Goal: Information Seeking & Learning: Check status

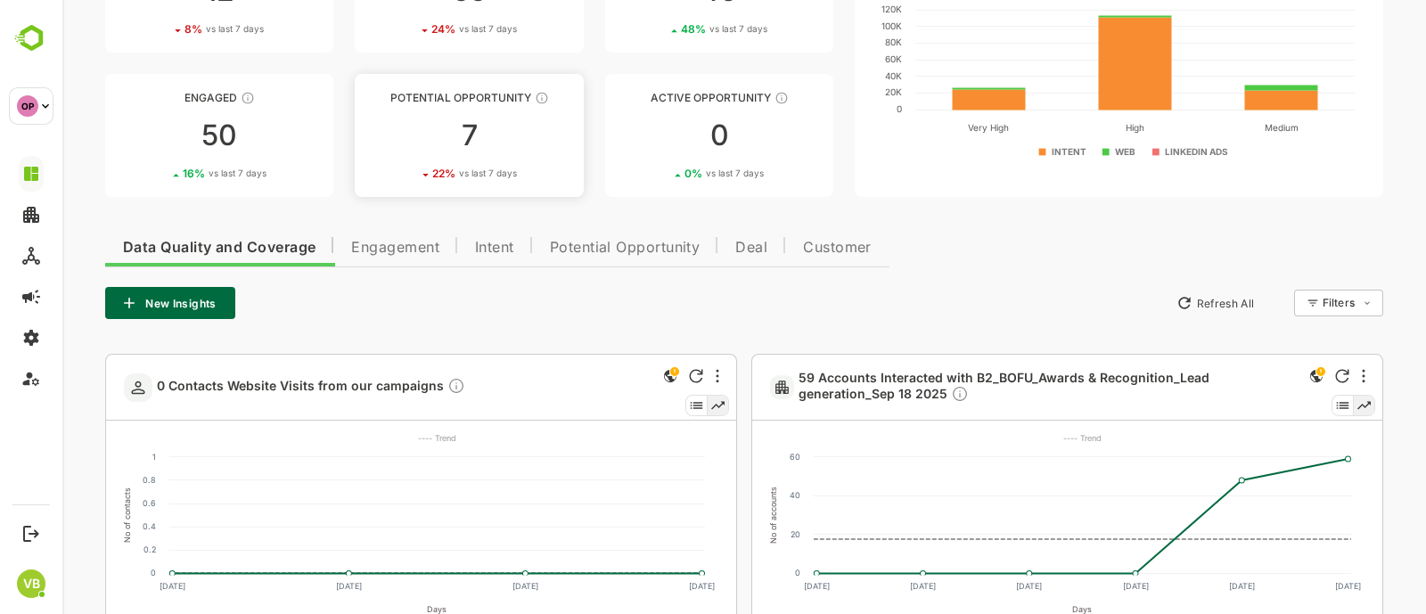
scroll to position [169, 0]
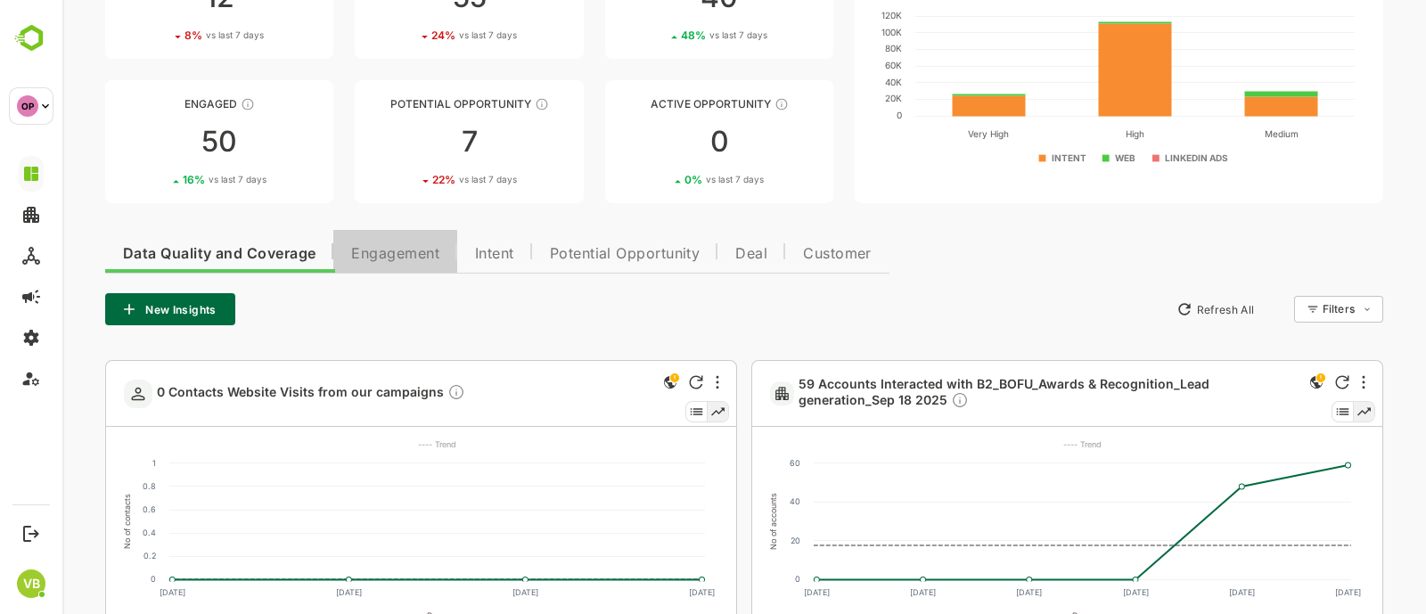
click at [413, 249] on span "Engagement" at bounding box center [395, 254] width 88 height 14
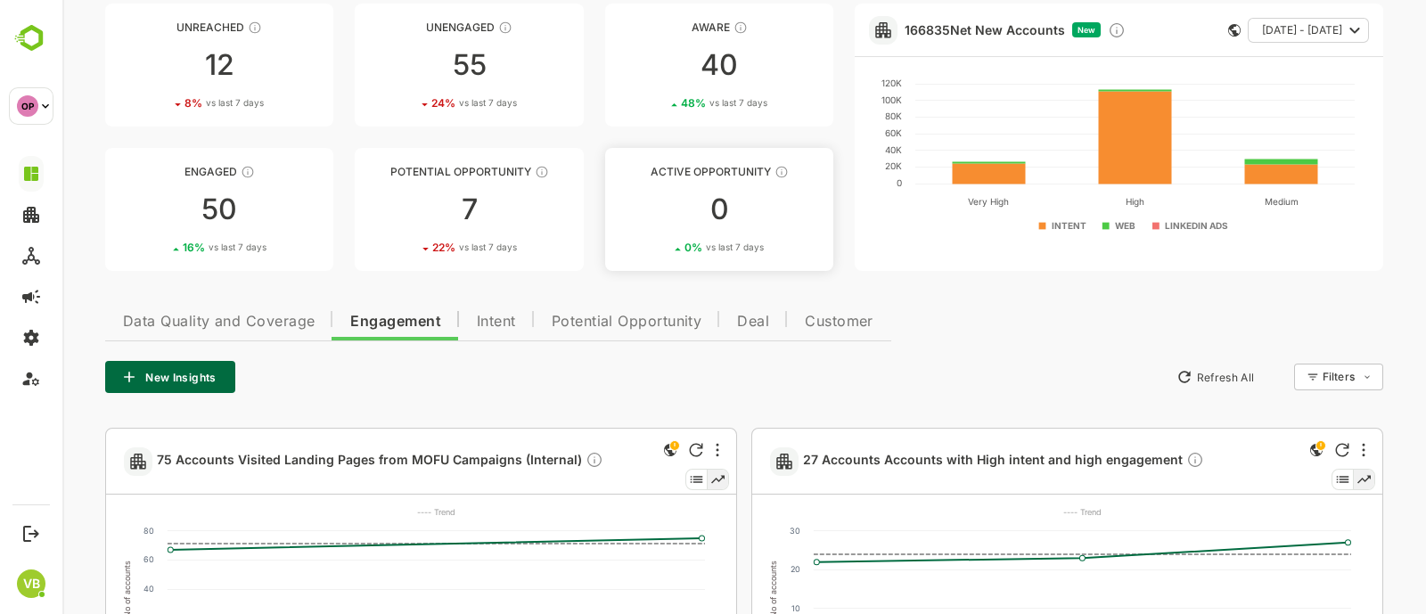
scroll to position [0, 0]
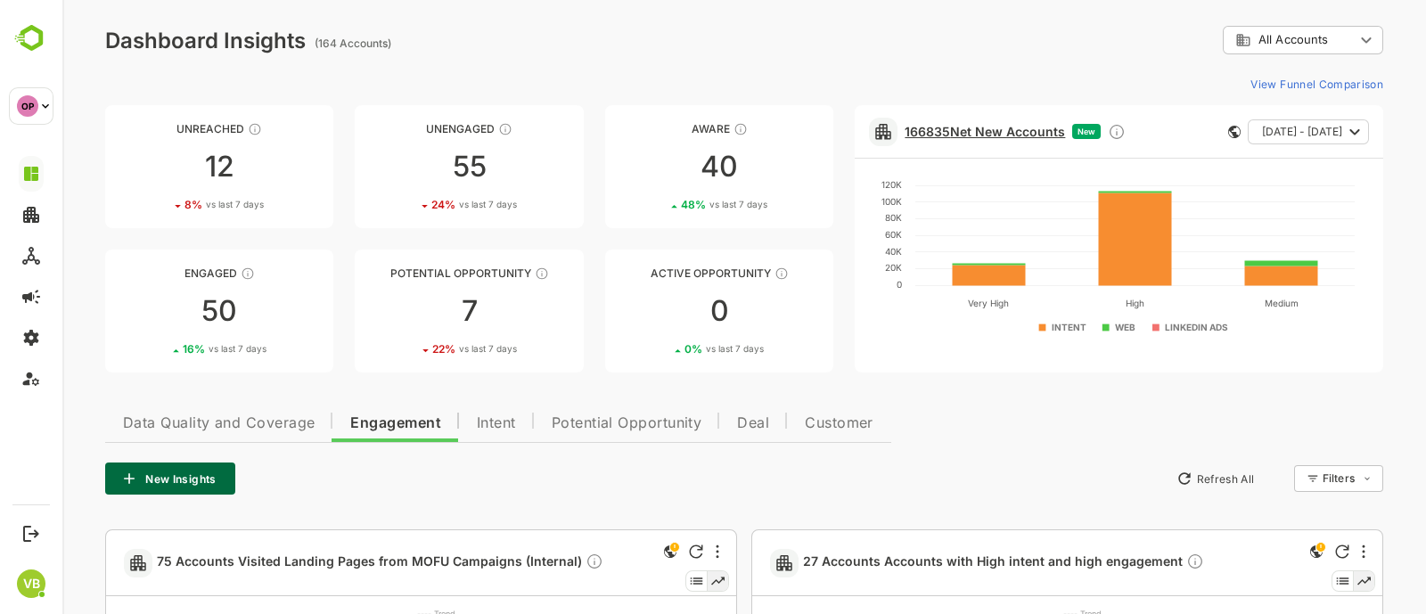
click at [962, 127] on link "166835 Net New Accounts" at bounding box center [985, 131] width 160 height 15
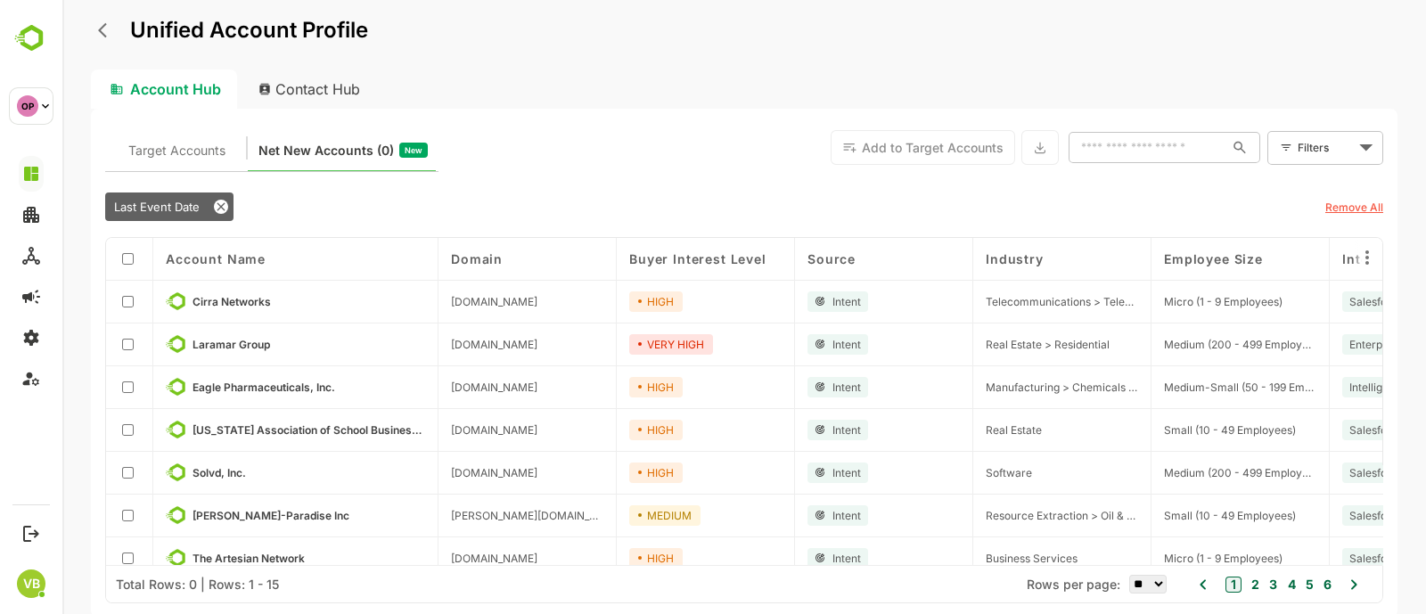
click at [1312, 153] on body "Unified Account Profile Account Hub Contact Hub Target Accounts Net New Account…" at bounding box center [743, 307] width 1363 height 614
click at [1284, 176] on li "New Filter" at bounding box center [1325, 187] width 107 height 32
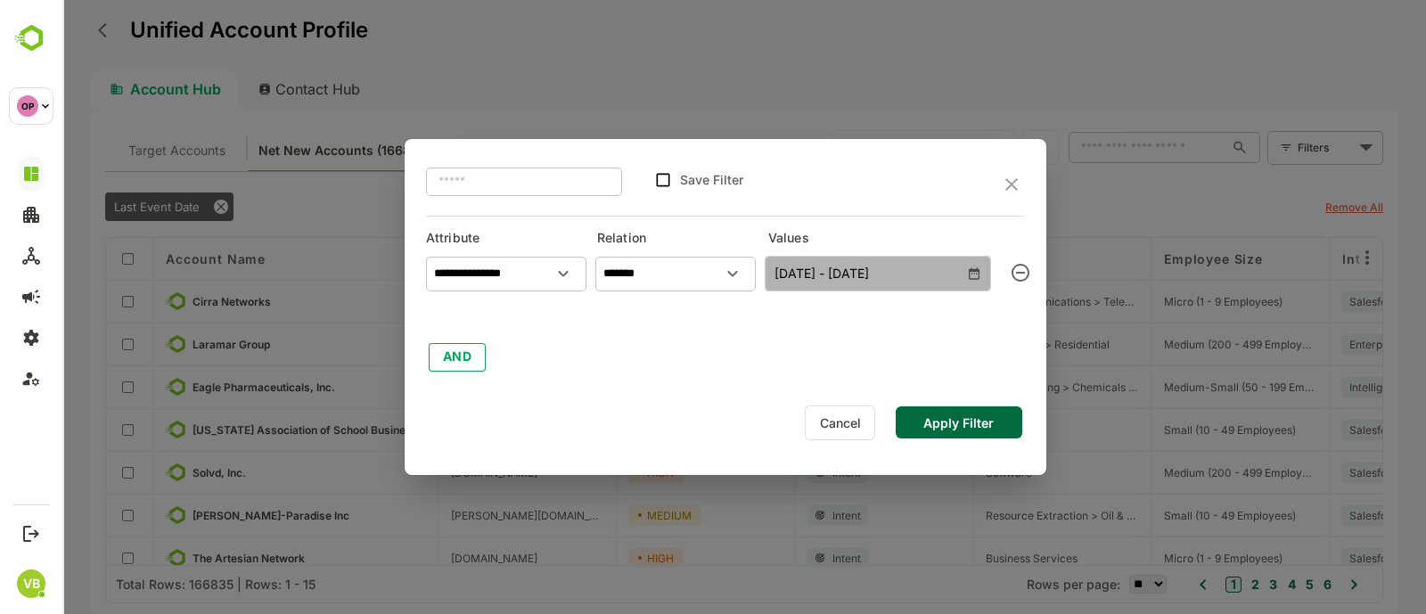
click at [837, 265] on span "24 Jun 25 - 24 Sep 25" at bounding box center [877, 273] width 207 height 23
click at [978, 265] on span "24 Jun 25 - 24 Sep 25" at bounding box center [877, 273] width 207 height 23
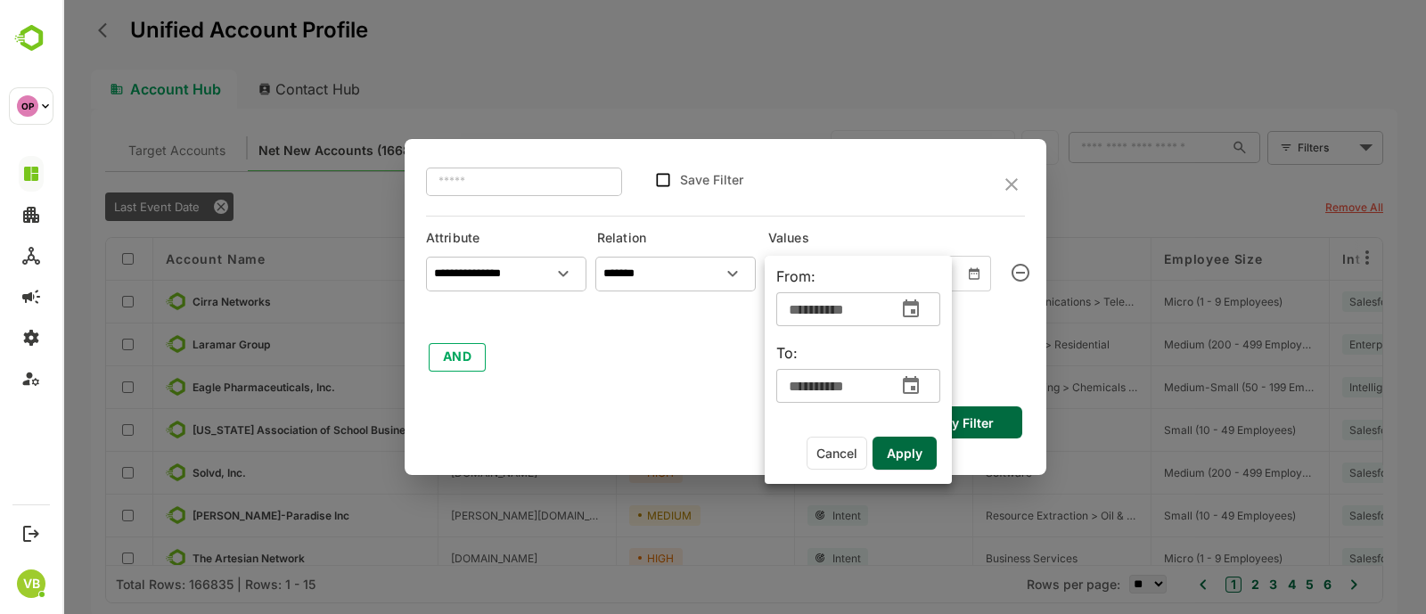
click at [923, 309] on button "change date" at bounding box center [910, 309] width 27 height 27
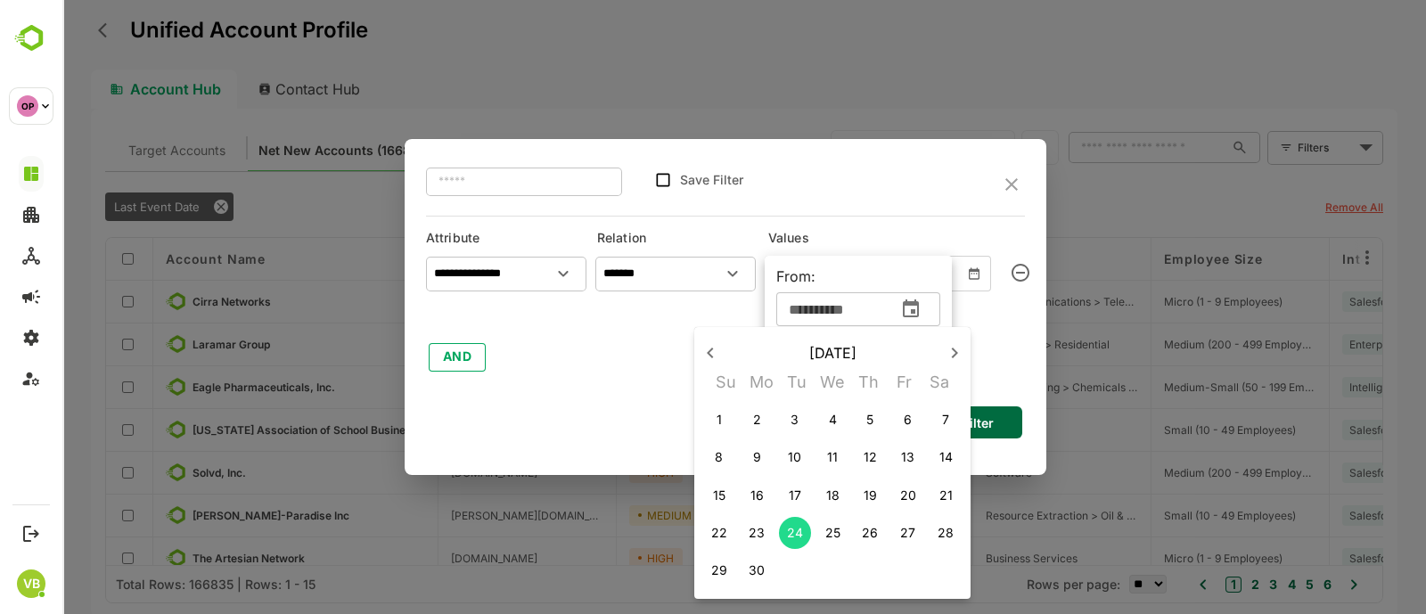
click at [952, 354] on icon "button" at bounding box center [954, 352] width 21 height 21
click at [793, 463] on p "5" at bounding box center [794, 457] width 7 height 18
type input "**********"
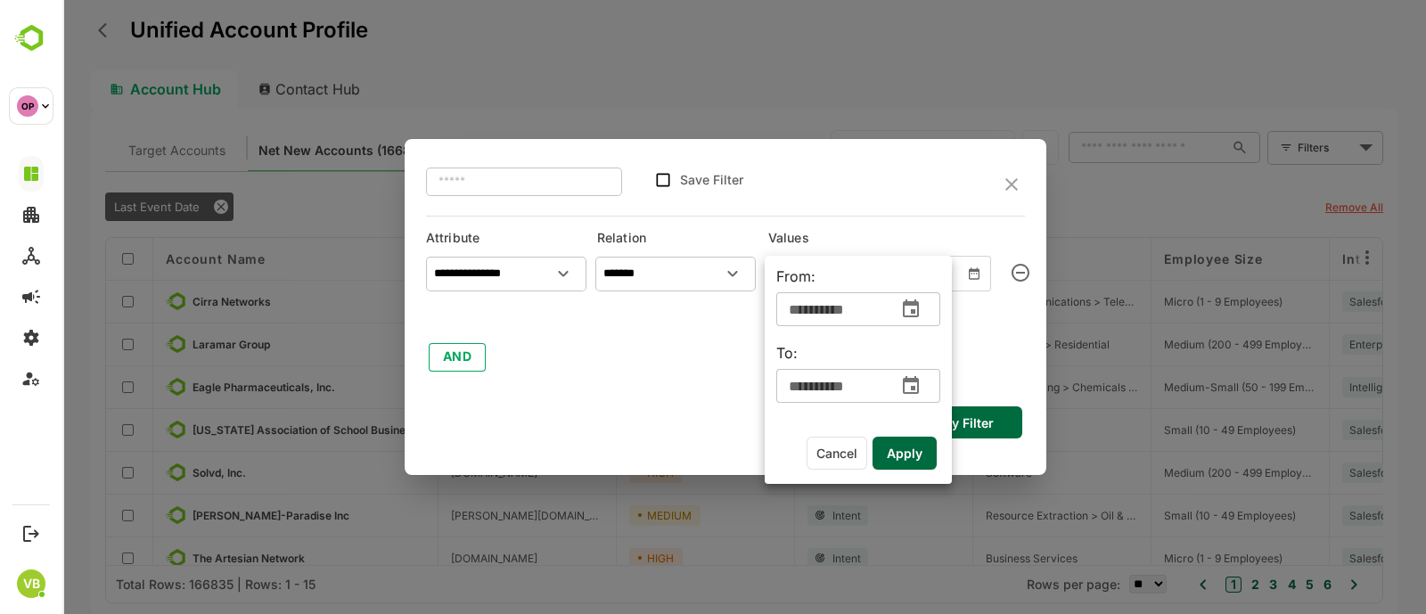
click at [905, 453] on span "Apply" at bounding box center [905, 453] width 36 height 23
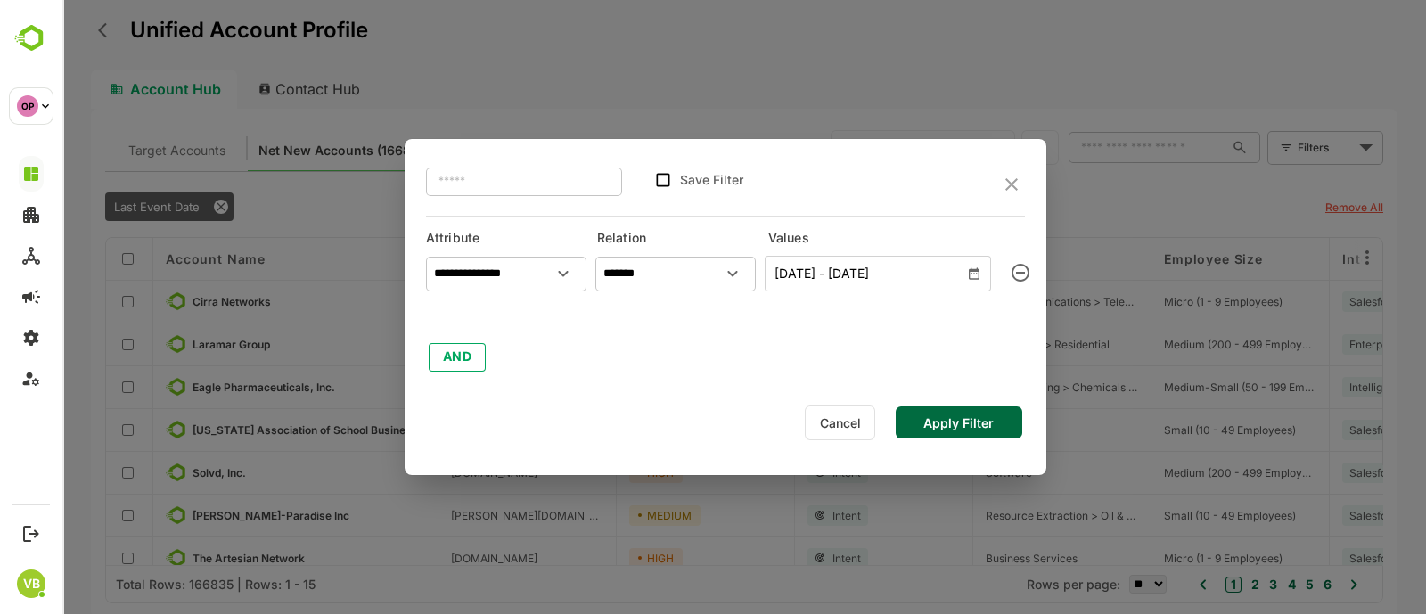
click at [960, 426] on button "Apply Filter" at bounding box center [959, 422] width 127 height 32
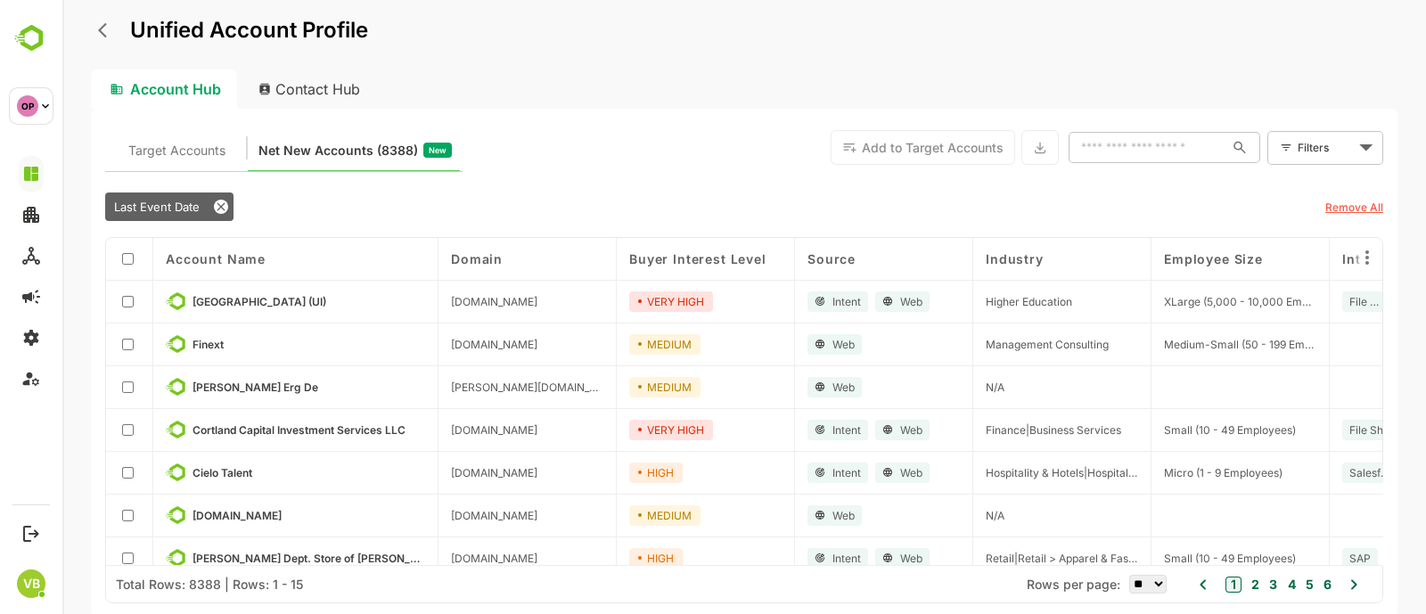
click at [1141, 143] on input "text" at bounding box center [1146, 148] width 156 height 32
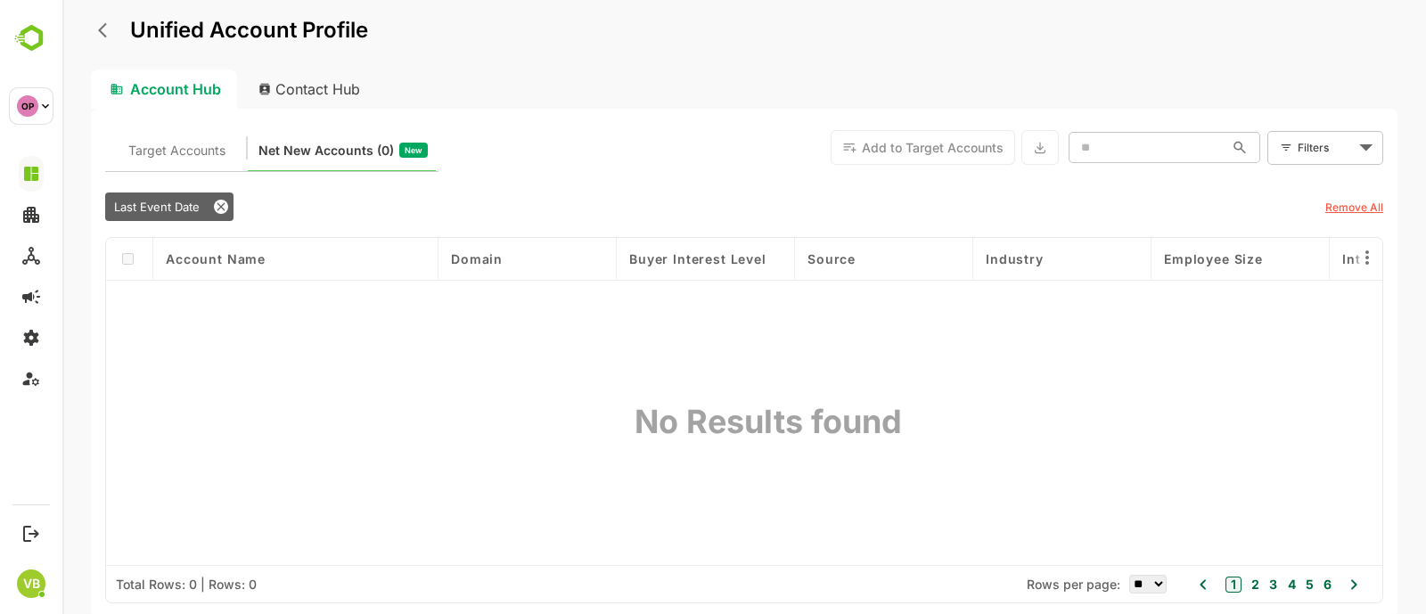
type input "*"
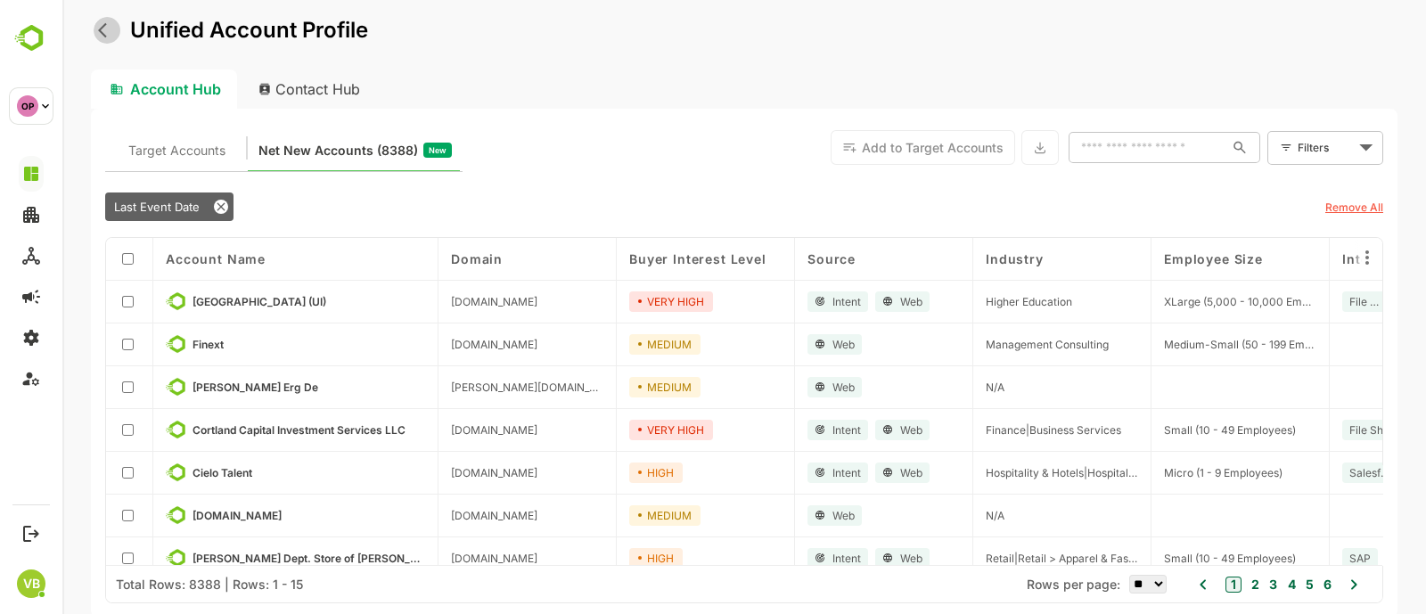
click at [102, 42] on button "back" at bounding box center [107, 30] width 27 height 27
